Goal: Task Accomplishment & Management: Manage account settings

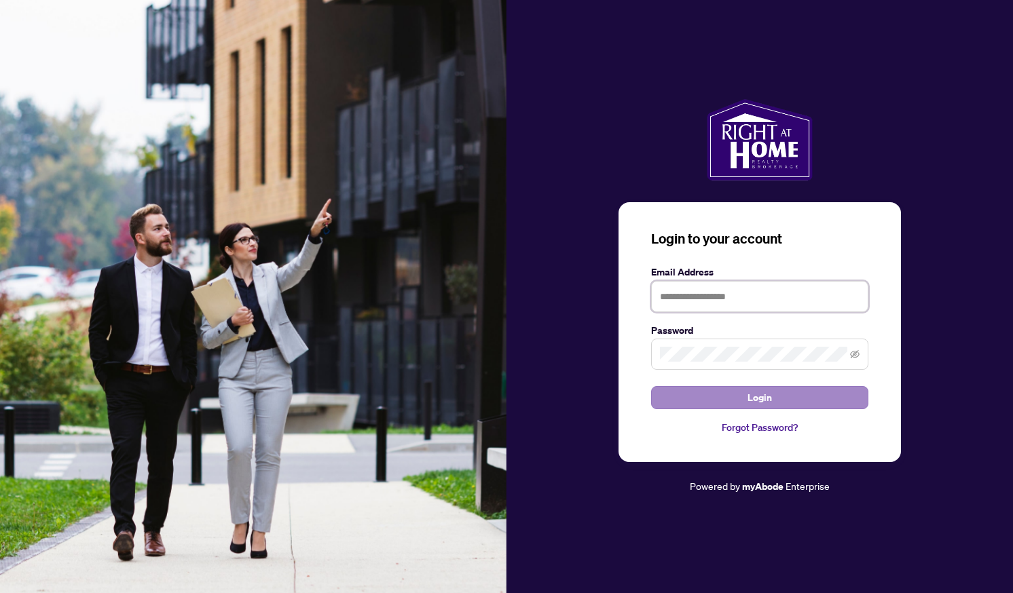
type input "**********"
click at [720, 406] on button "Login" at bounding box center [759, 397] width 217 height 23
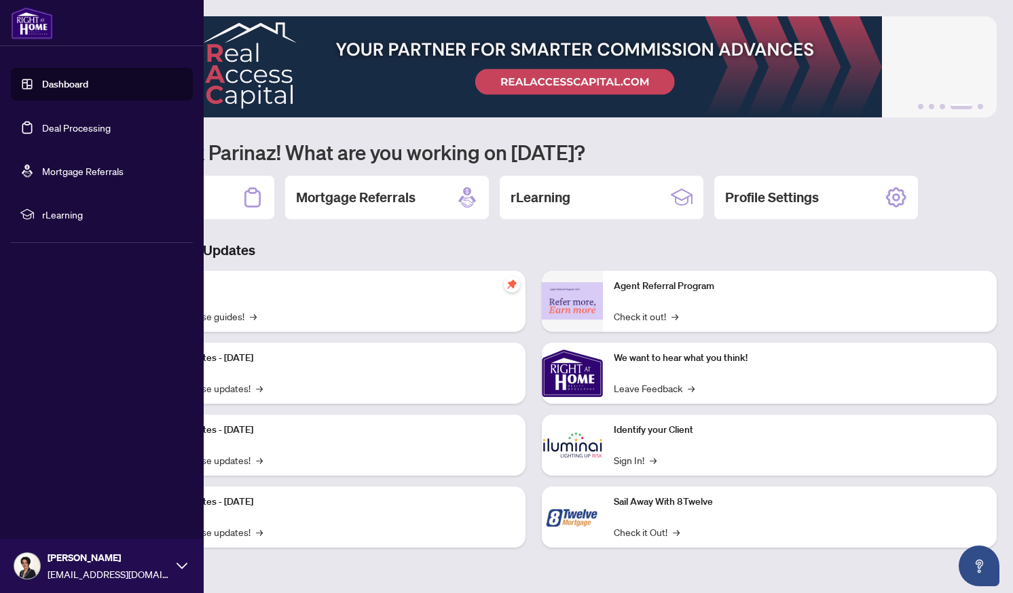
click at [42, 84] on link "Dashboard" at bounding box center [65, 84] width 46 height 12
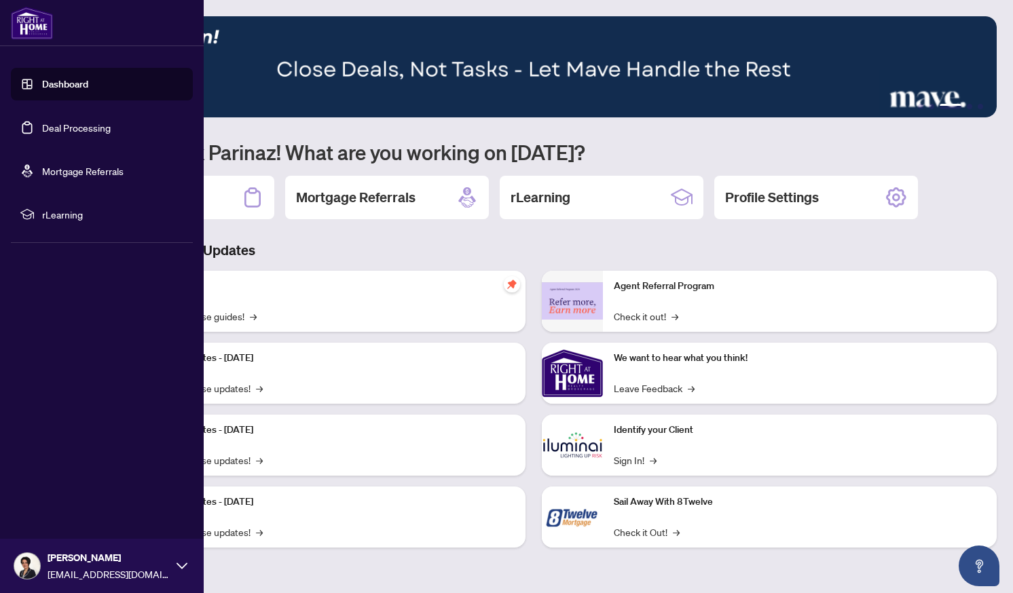
click at [69, 132] on link "Deal Processing" at bounding box center [76, 128] width 69 height 12
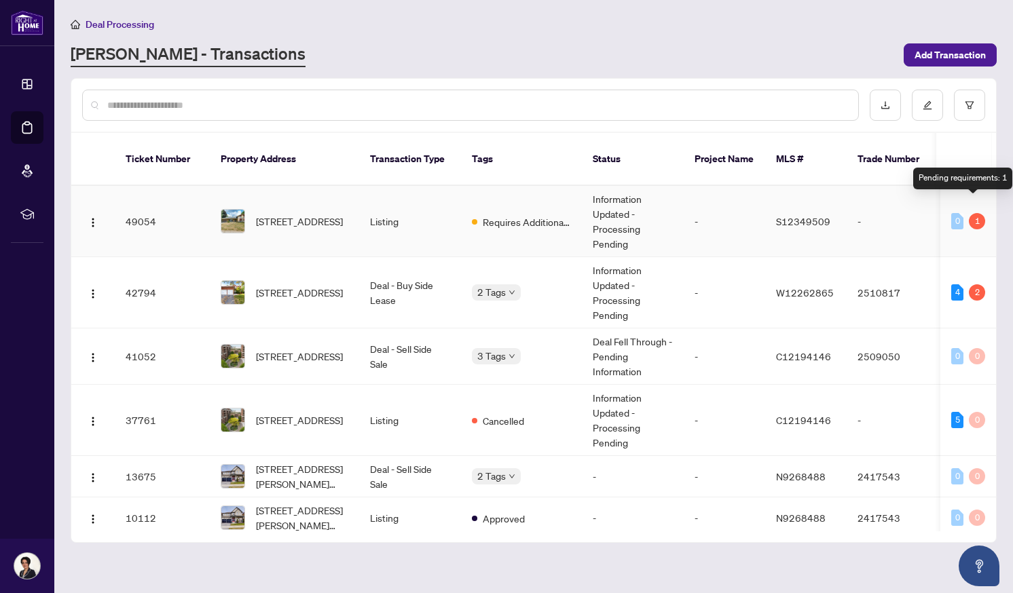
click at [969, 213] on div "1" at bounding box center [977, 221] width 16 height 16
click at [536, 215] on td "Requires Additional Docs" at bounding box center [521, 221] width 121 height 71
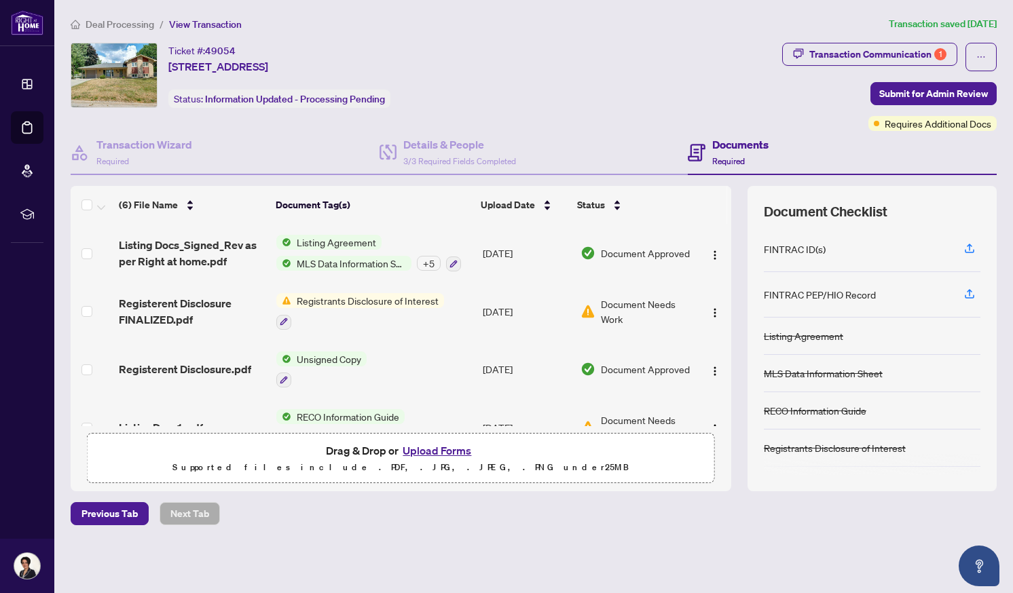
click at [376, 298] on span "Registrants Disclosure of Interest" at bounding box center [367, 300] width 153 height 15
click at [363, 365] on span "Registrants Disclosure of Interest" at bounding box center [367, 366] width 153 height 15
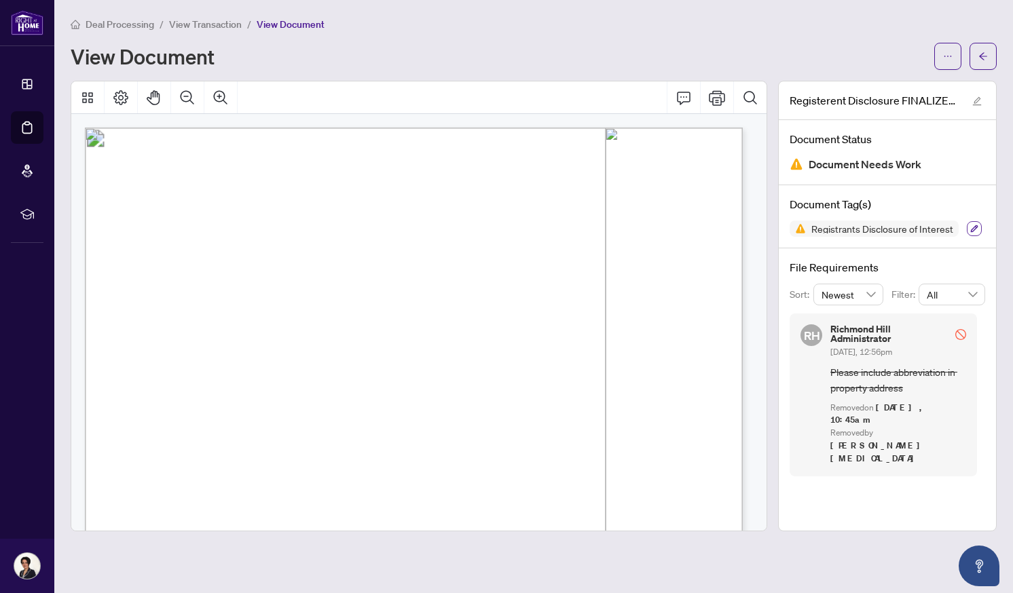
click at [976, 231] on icon "button" at bounding box center [974, 229] width 8 height 8
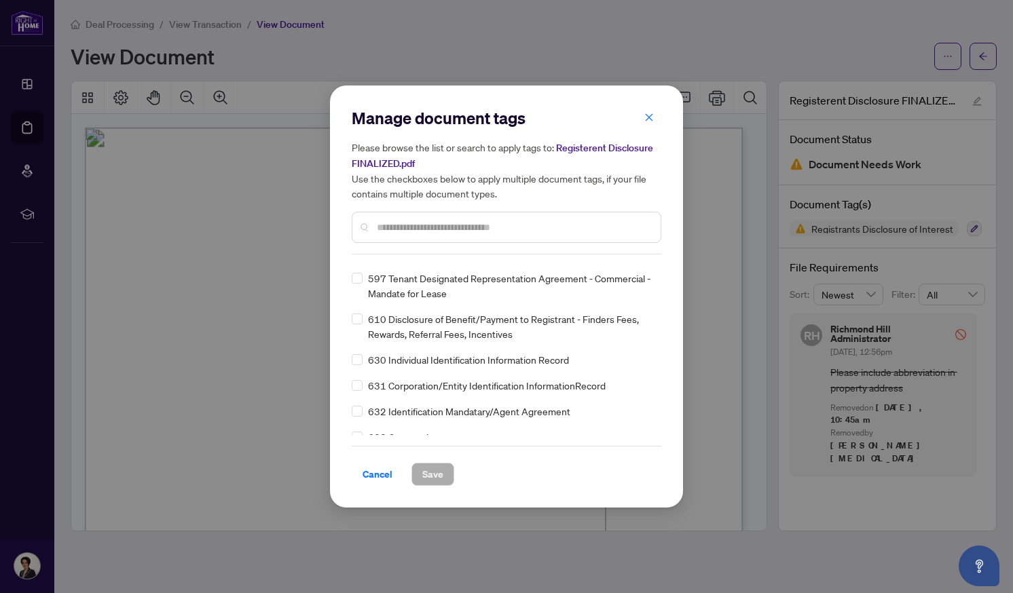
scroll to position [9682, 0]
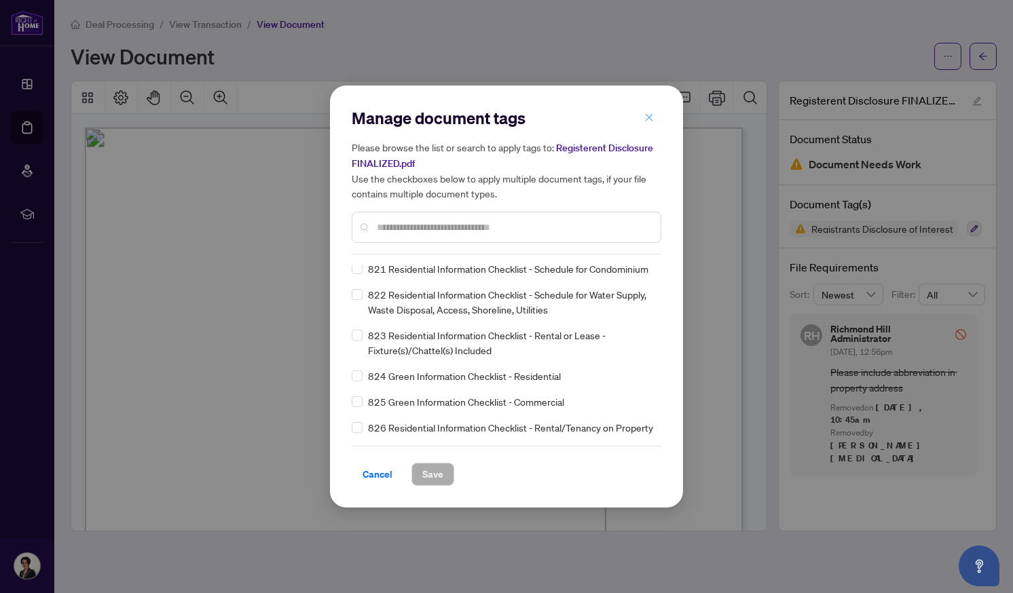
click at [651, 118] on icon "close" at bounding box center [649, 118] width 10 height 10
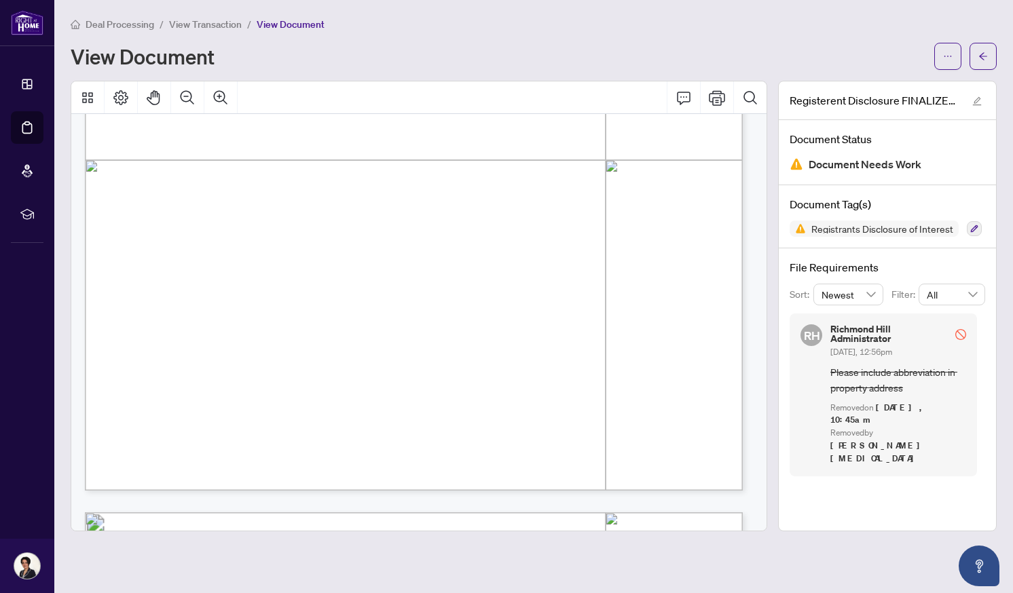
scroll to position [476, 0]
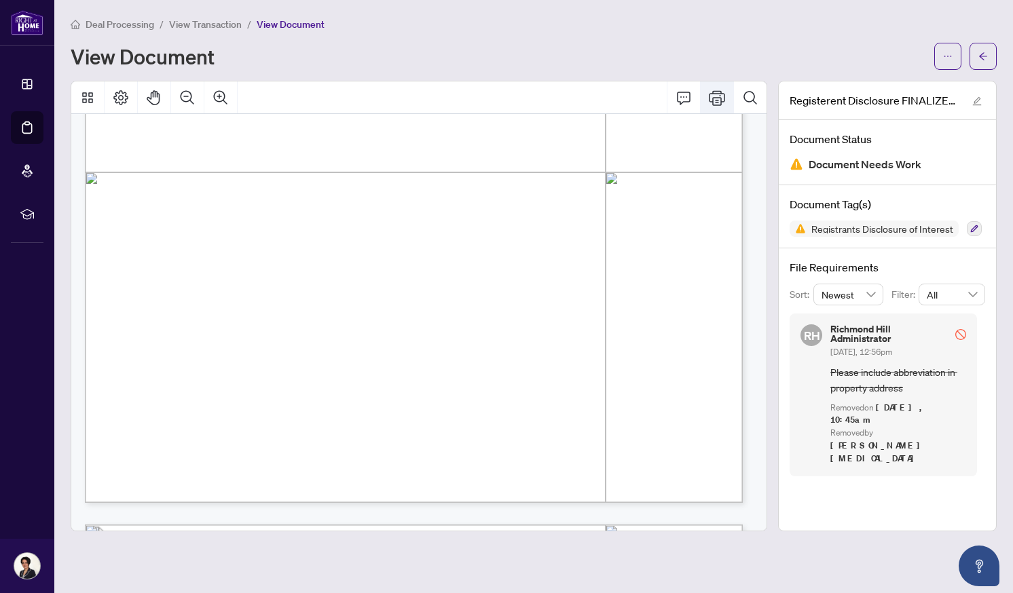
click at [720, 96] on icon "Print" at bounding box center [717, 98] width 16 height 16
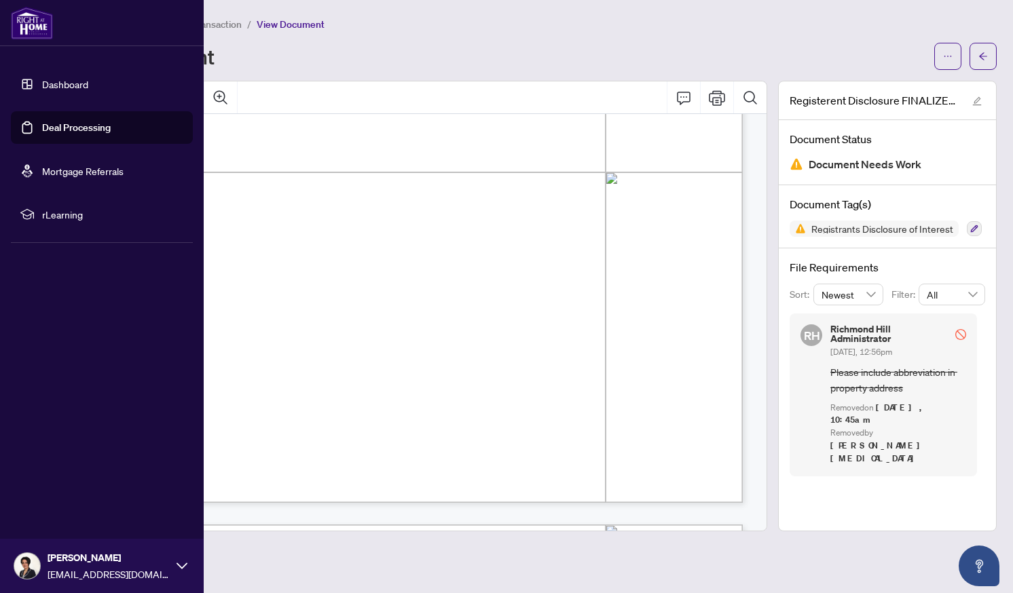
click at [84, 128] on link "Deal Processing" at bounding box center [76, 128] width 69 height 12
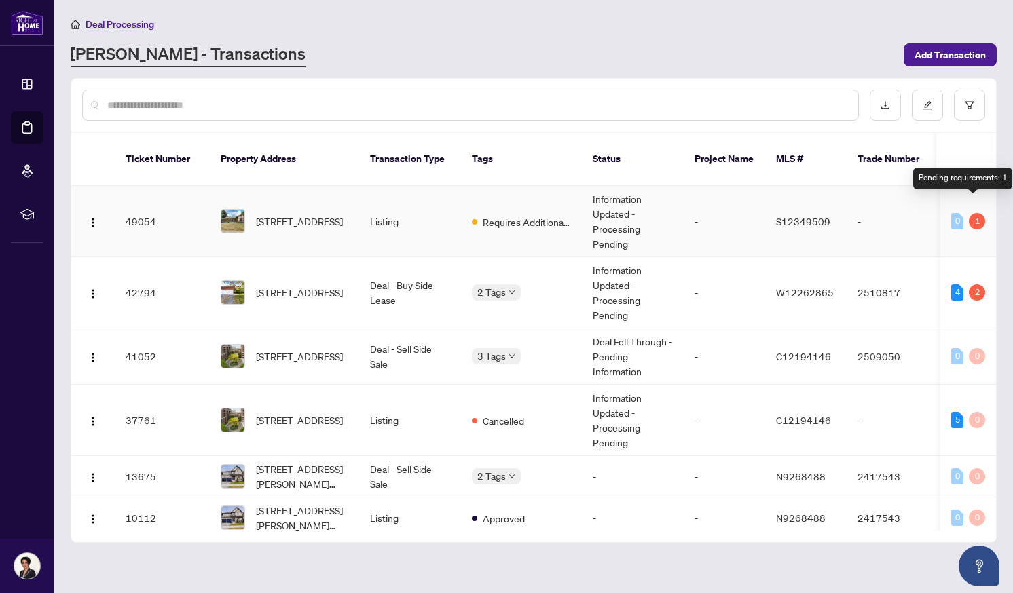
click at [974, 213] on div "1" at bounding box center [977, 221] width 16 height 16
click at [969, 213] on div "1" at bounding box center [977, 221] width 16 height 16
click at [702, 204] on td "-" at bounding box center [724, 221] width 81 height 71
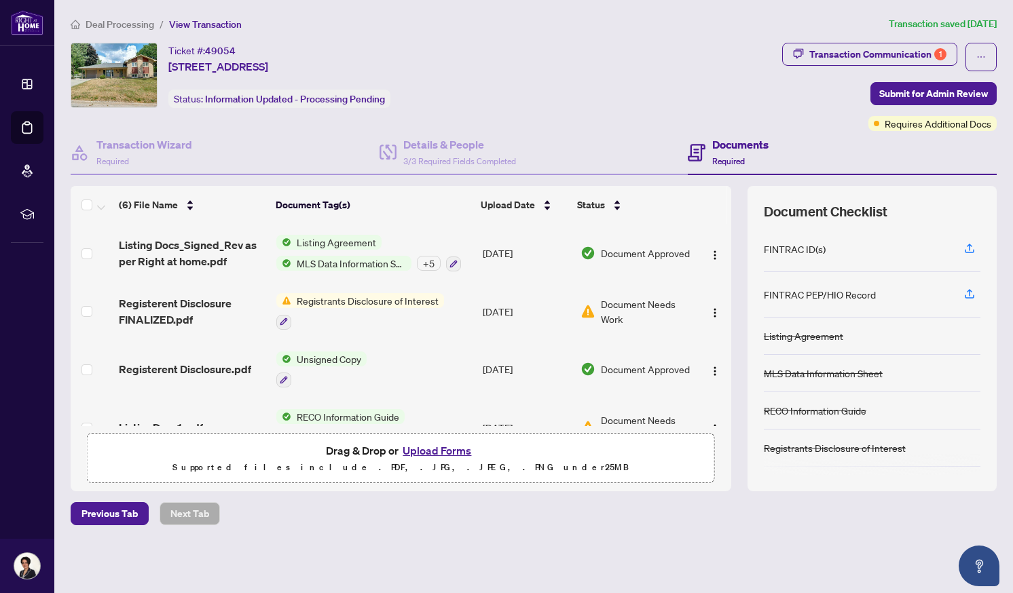
scroll to position [147, 0]
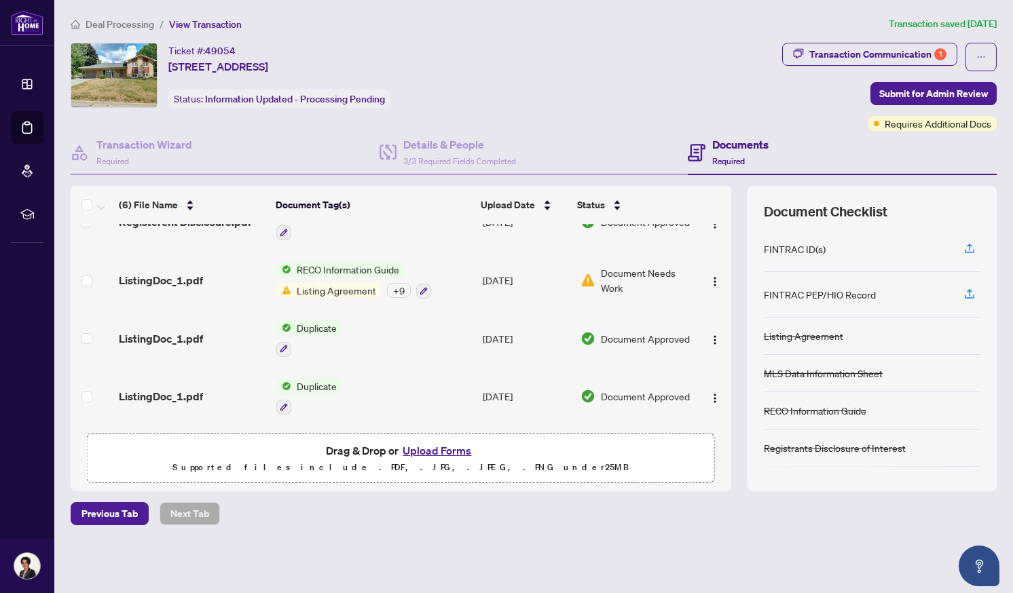
click at [338, 286] on span "Listing Agreement" at bounding box center [336, 290] width 90 height 15
